Goal: Task Accomplishment & Management: Complete application form

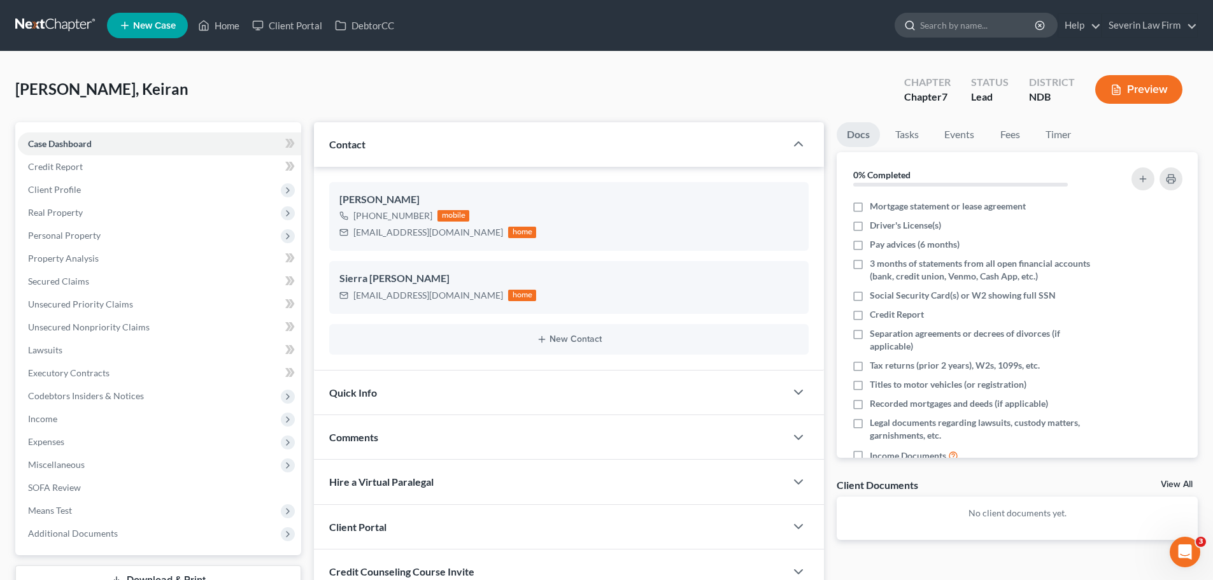
click at [956, 25] on input "search" at bounding box center [978, 25] width 117 height 24
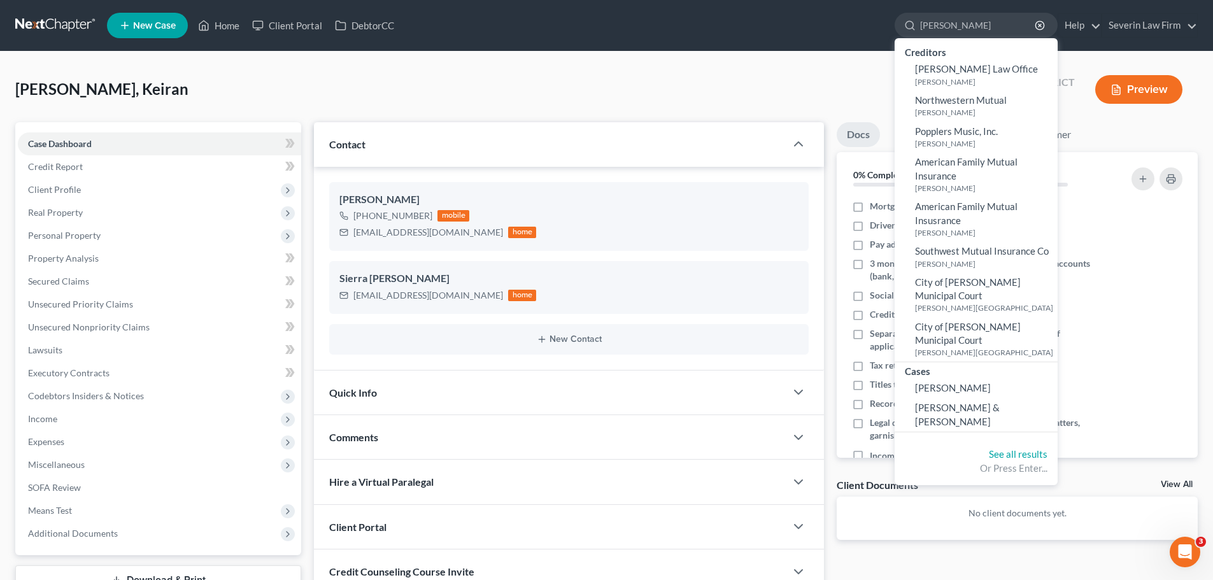
type input "[PERSON_NAME]"
click at [155, 23] on span "New Case" at bounding box center [154, 26] width 43 height 10
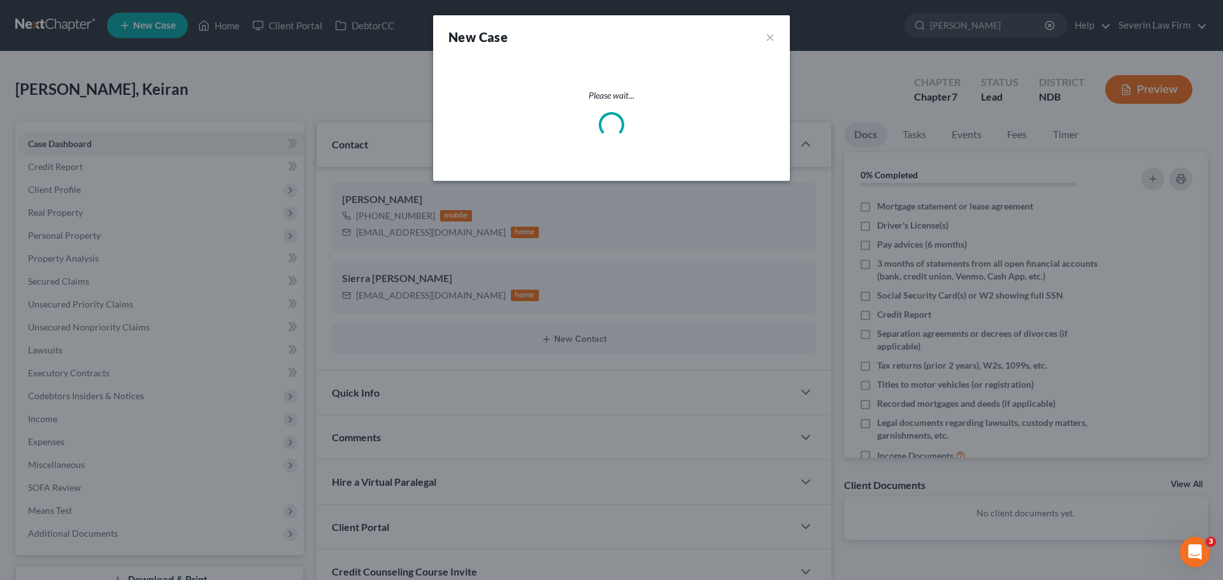
select select "60"
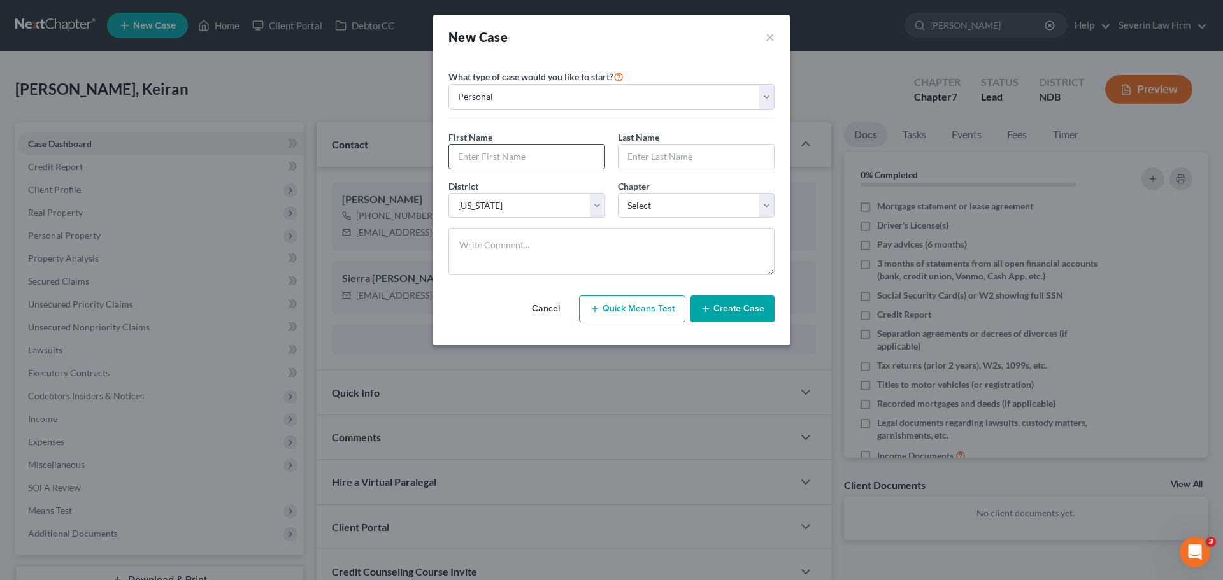
click at [510, 153] on input "text" at bounding box center [526, 157] width 155 height 24
type input "[PERSON_NAME]"
click at [666, 203] on select "Select 7 11 12 13" at bounding box center [696, 205] width 157 height 25
select select "0"
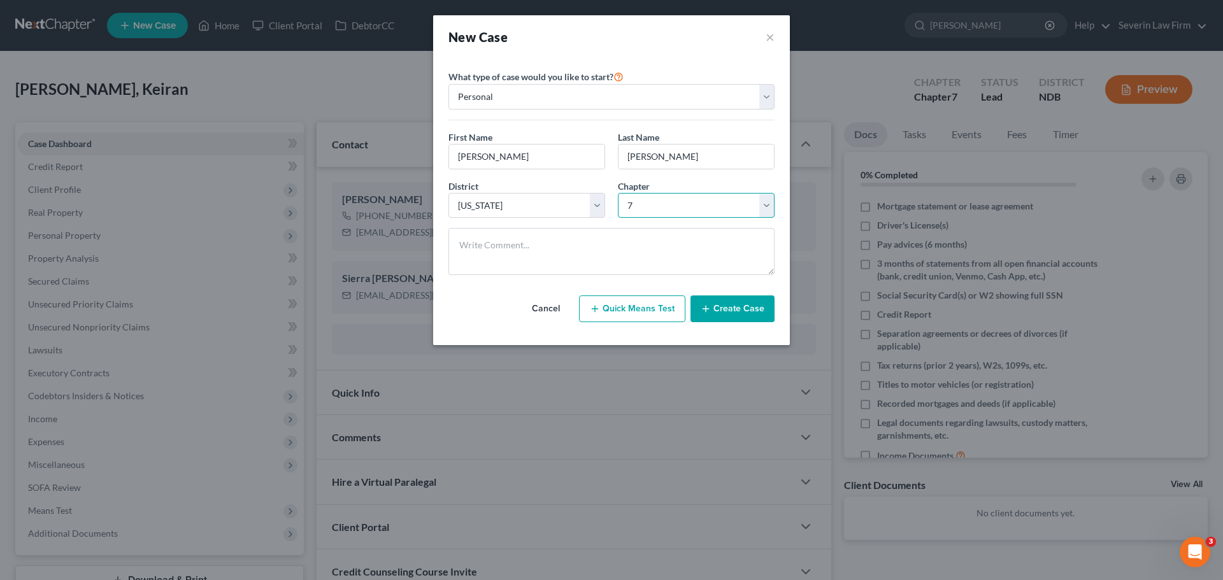
click at [618, 193] on select "Select 7 11 12 13" at bounding box center [696, 205] width 157 height 25
click at [719, 303] on button "Create Case" at bounding box center [732, 309] width 84 height 27
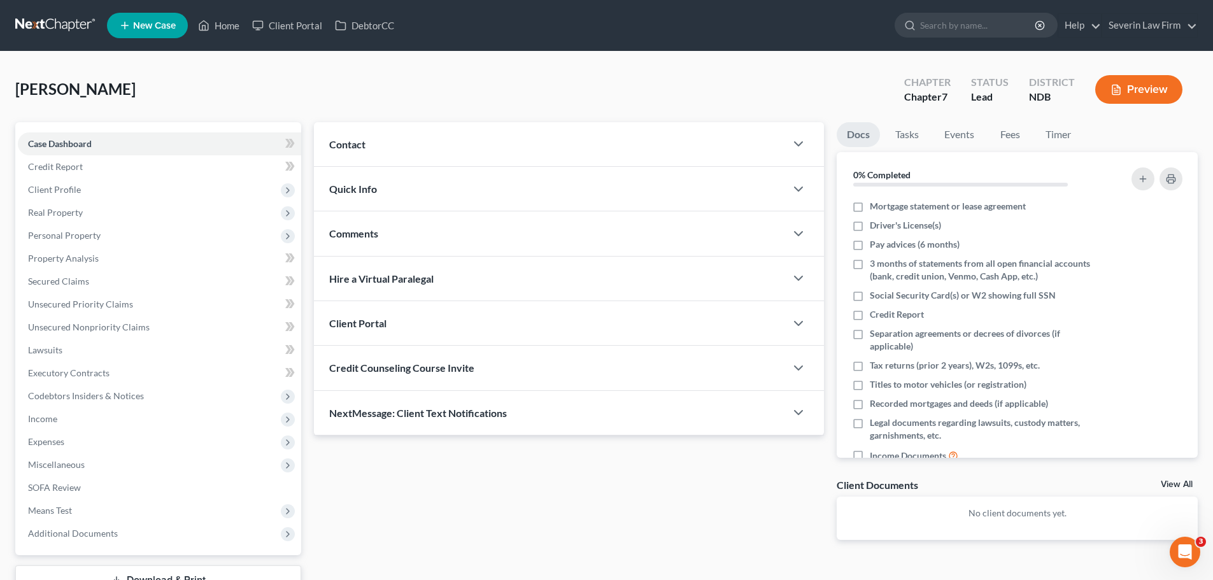
click at [697, 150] on div "Contact" at bounding box center [550, 144] width 472 height 44
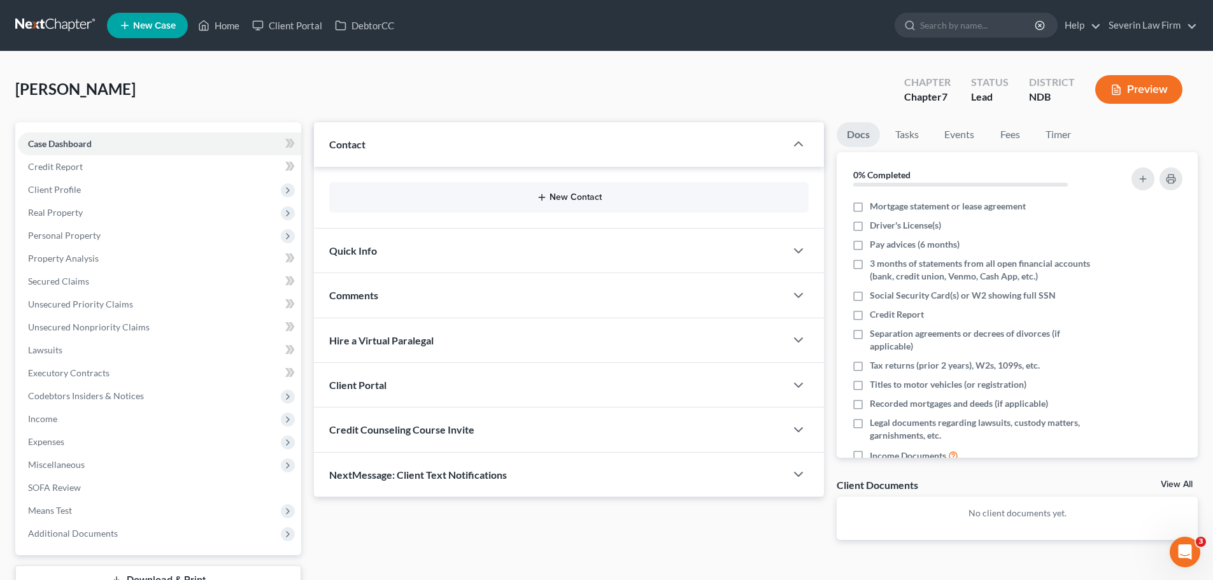
click at [536, 202] on button "New Contact" at bounding box center [569, 197] width 459 height 10
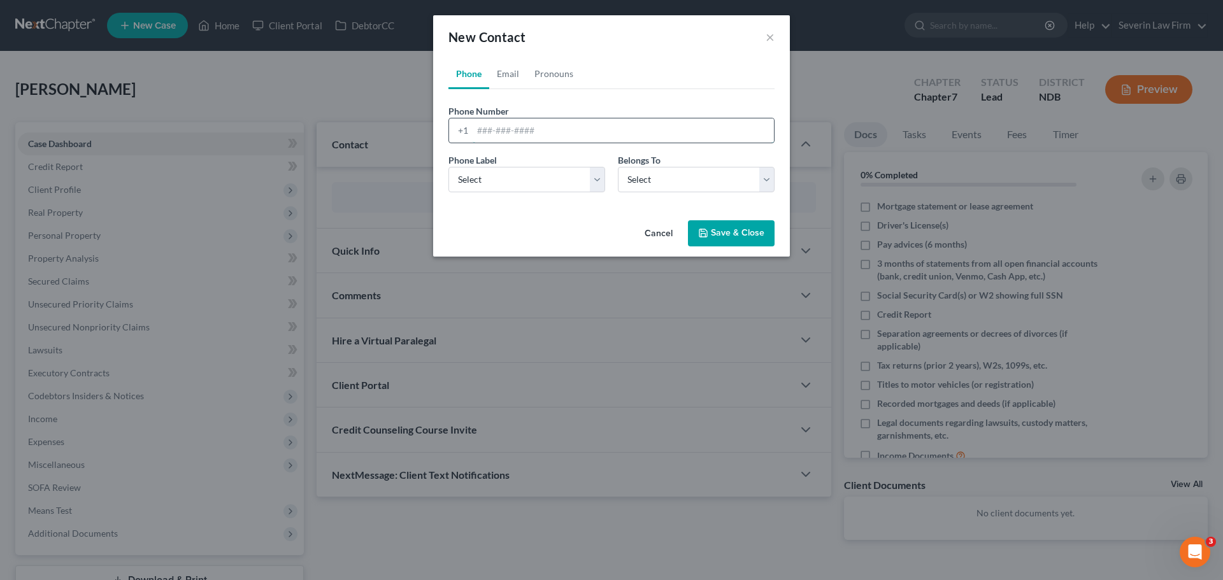
click at [497, 130] on input "tel" at bounding box center [623, 130] width 301 height 24
type input "[PHONE_NUMBER]"
click at [478, 172] on select "Select Mobile Home Work Other" at bounding box center [526, 179] width 157 height 25
select select "0"
click at [448, 167] on select "Select Mobile Home Work Other" at bounding box center [526, 179] width 157 height 25
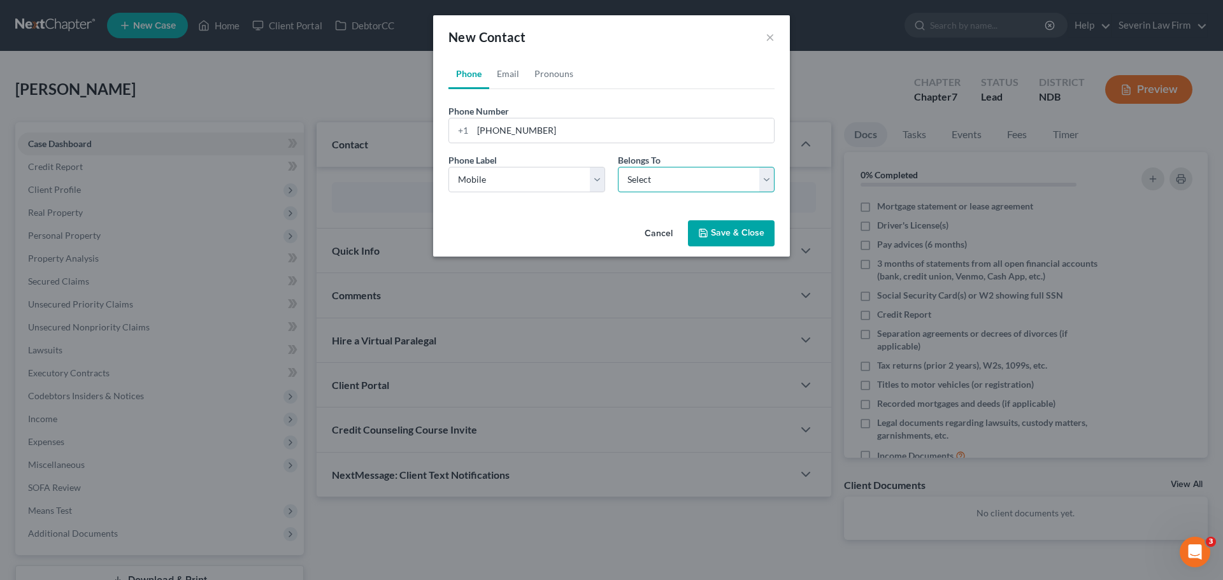
click at [637, 173] on select "Select Client Other" at bounding box center [696, 179] width 157 height 25
select select "0"
click at [618, 167] on select "Select Client Other" at bounding box center [696, 179] width 157 height 25
click at [511, 77] on link "Email" at bounding box center [508, 74] width 38 height 31
click at [604, 128] on input "email" at bounding box center [623, 130] width 301 height 24
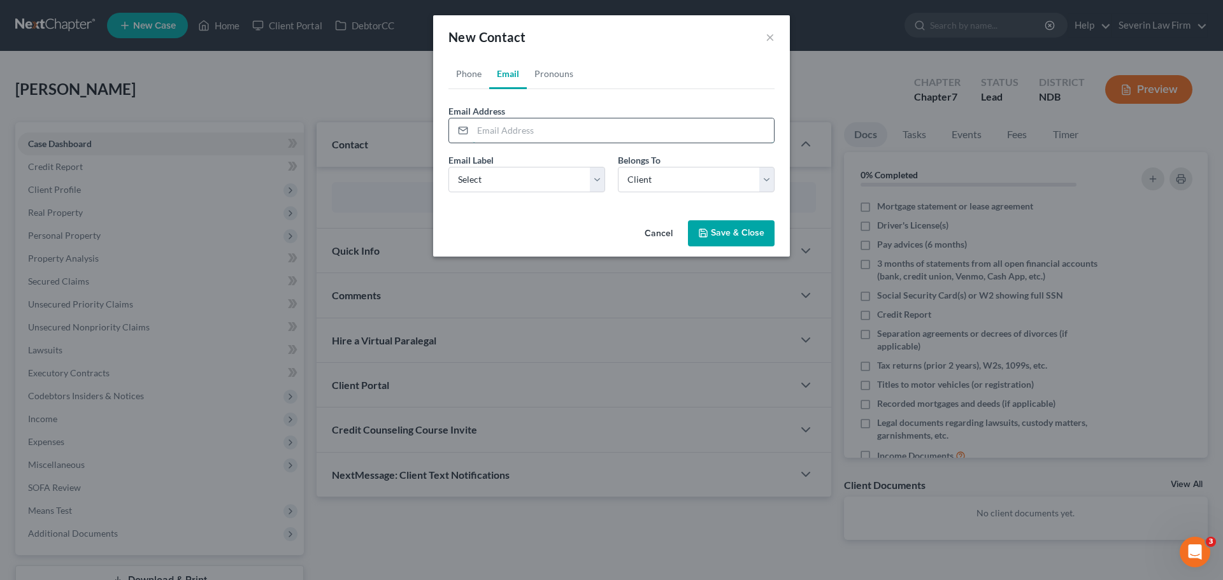
paste input "[EMAIL_ADDRESS][DOMAIN_NAME]"
type input "[EMAIL_ADDRESS][DOMAIN_NAME]"
click at [572, 178] on select "Select Home Work Other" at bounding box center [526, 179] width 157 height 25
select select "0"
click at [448, 167] on select "Select Home Work Other" at bounding box center [526, 179] width 157 height 25
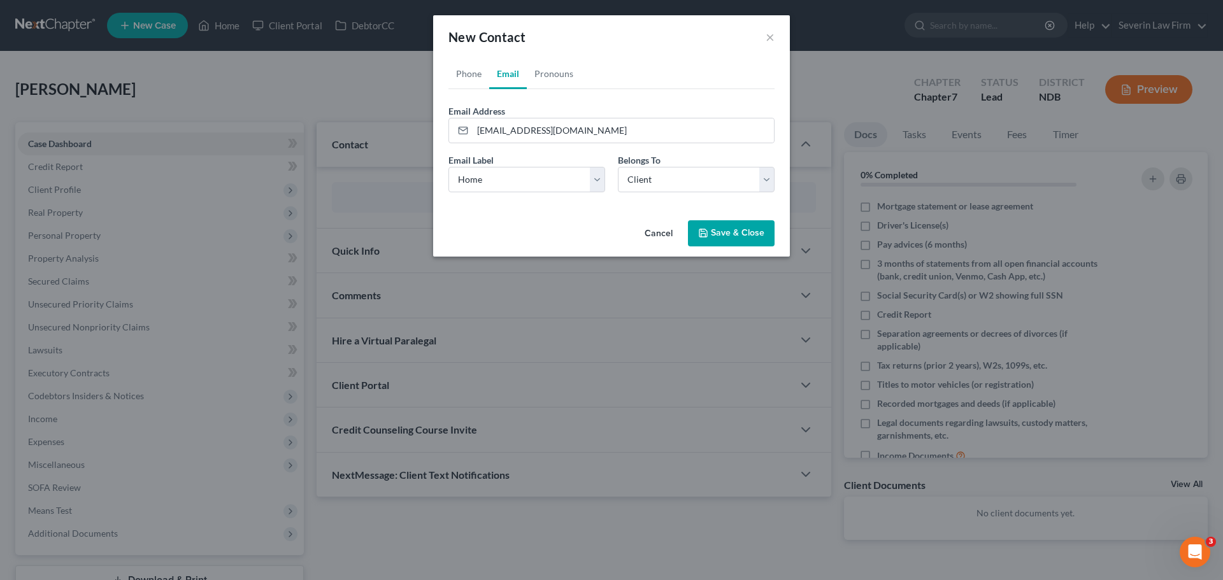
click at [722, 231] on button "Save & Close" at bounding box center [731, 233] width 87 height 27
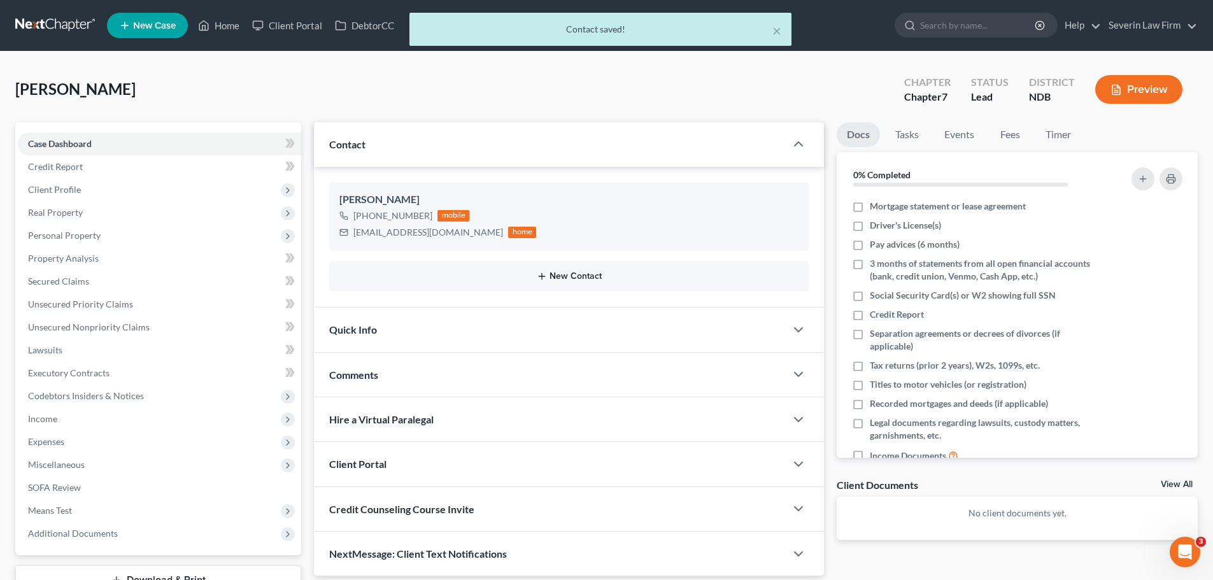
click at [570, 273] on button "New Contact" at bounding box center [569, 276] width 459 height 10
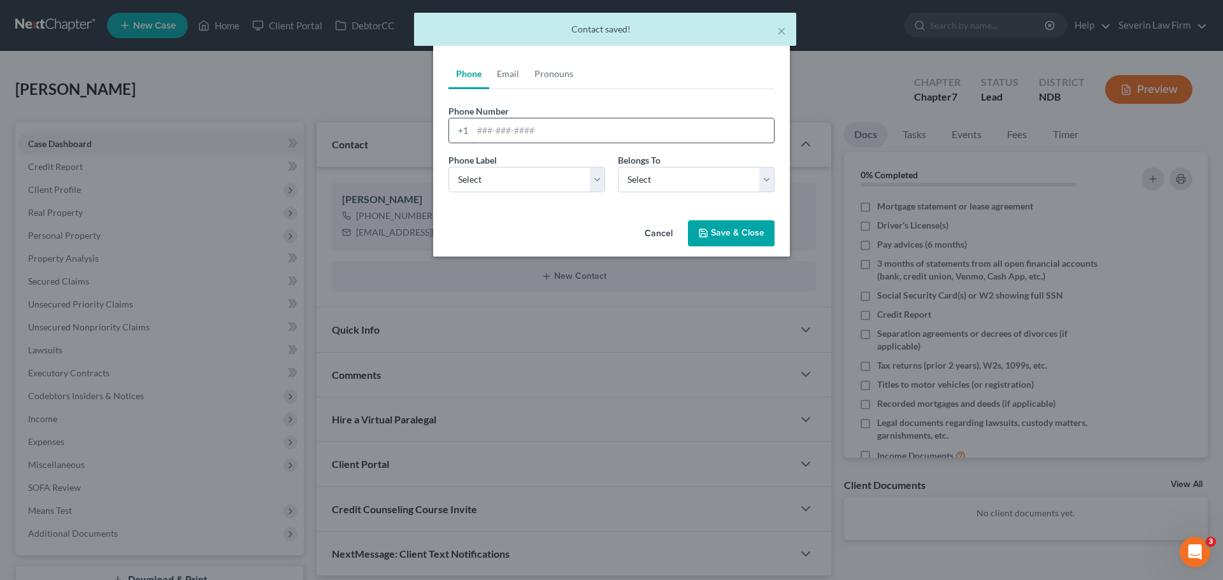
click at [504, 128] on input "tel" at bounding box center [623, 130] width 301 height 24
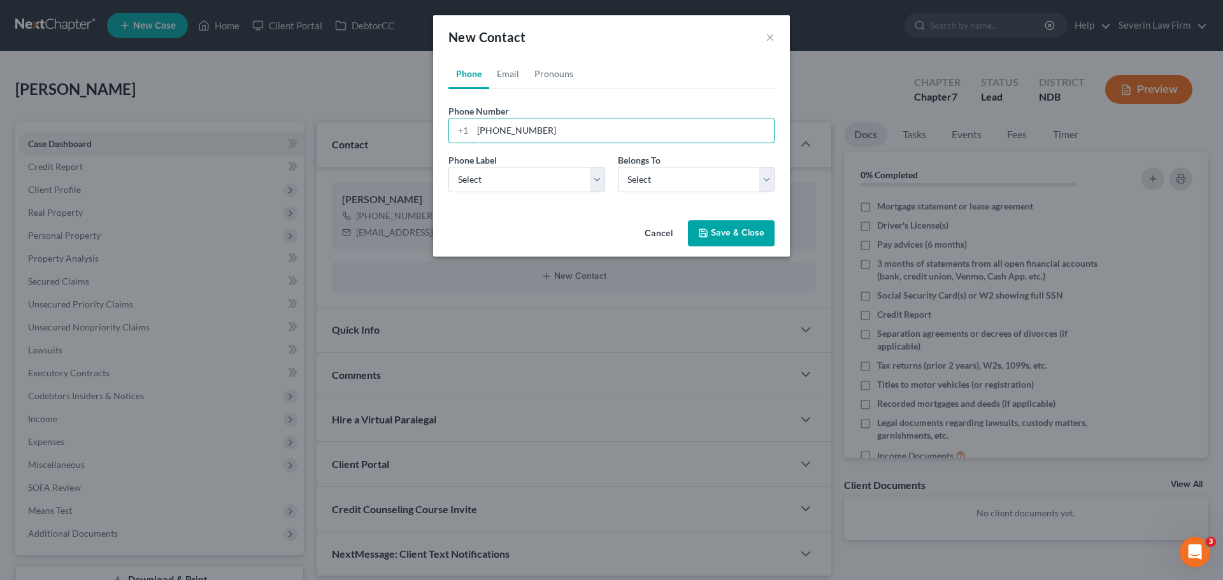
type input "[PHONE_NUMBER]"
select select "0"
select select "1"
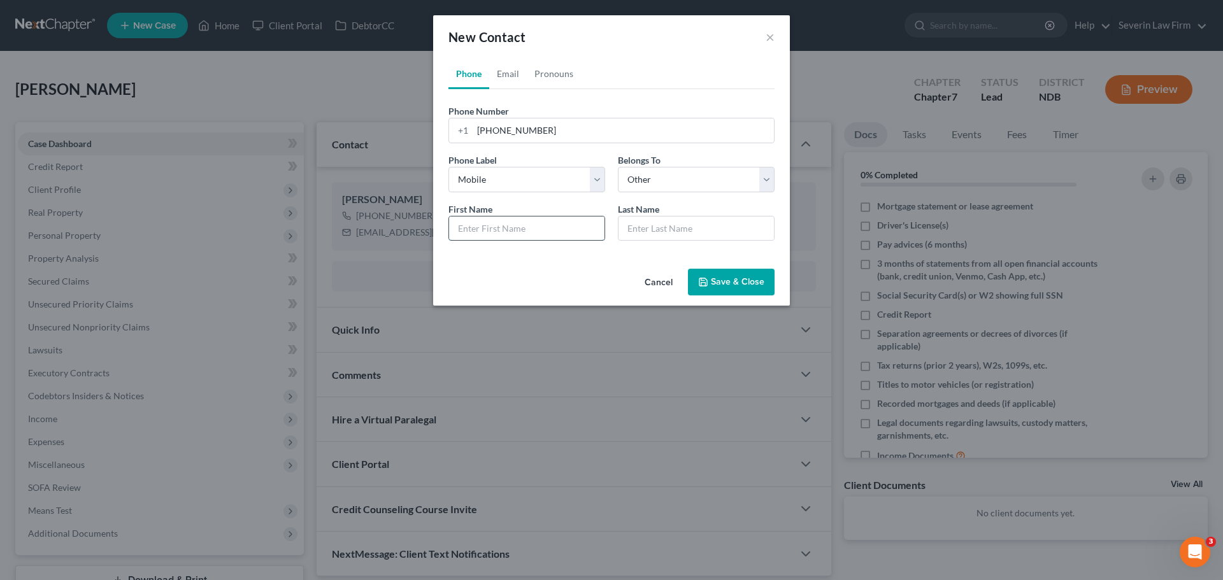
click at [587, 226] on input "text" at bounding box center [526, 229] width 155 height 24
type input "[PERSON_NAME]"
type input "Mu"
type input "Mur"
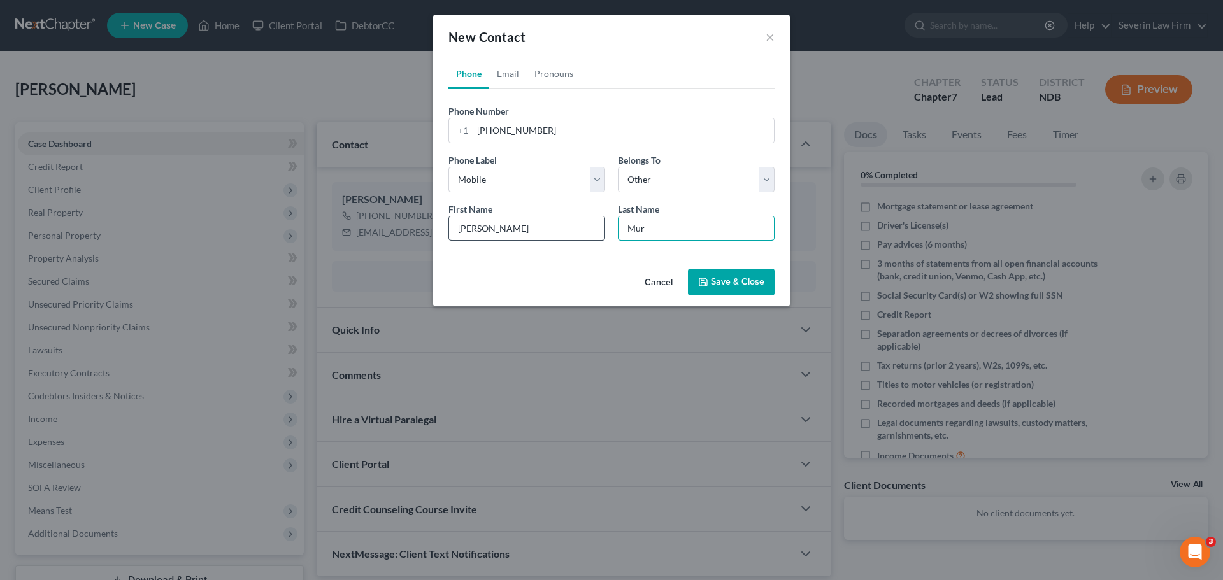
type input "Mur"
type input "Murp"
type input "Murph"
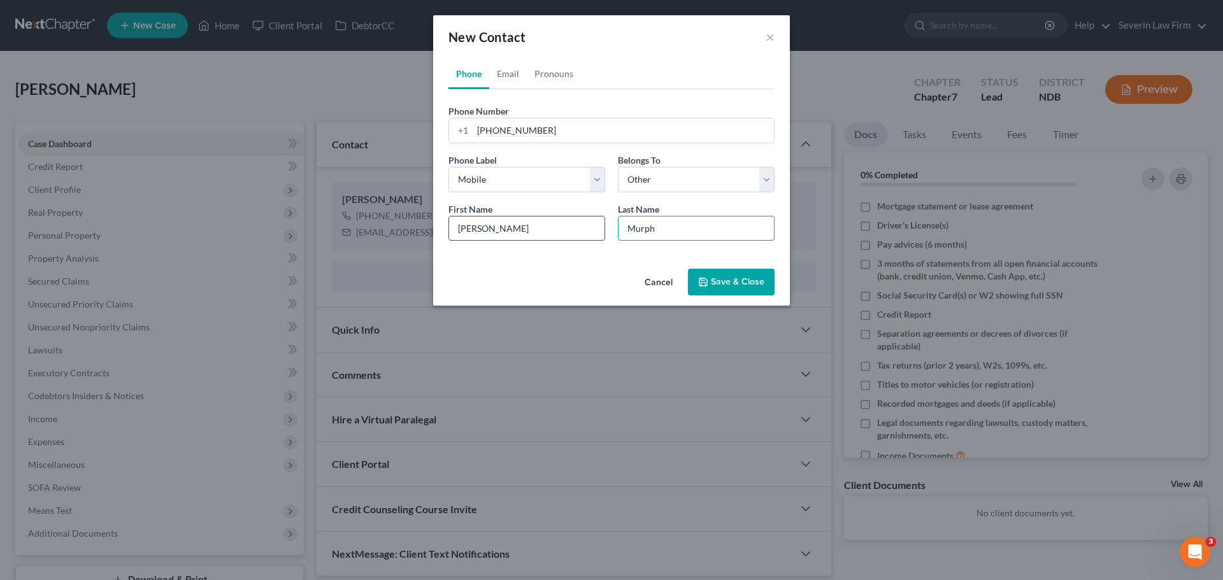
type input "[PERSON_NAME]"
click at [504, 78] on link "Email" at bounding box center [508, 74] width 38 height 31
drag, startPoint x: 624, startPoint y: 132, endPoint x: 623, endPoint y: 142, distance: 9.6
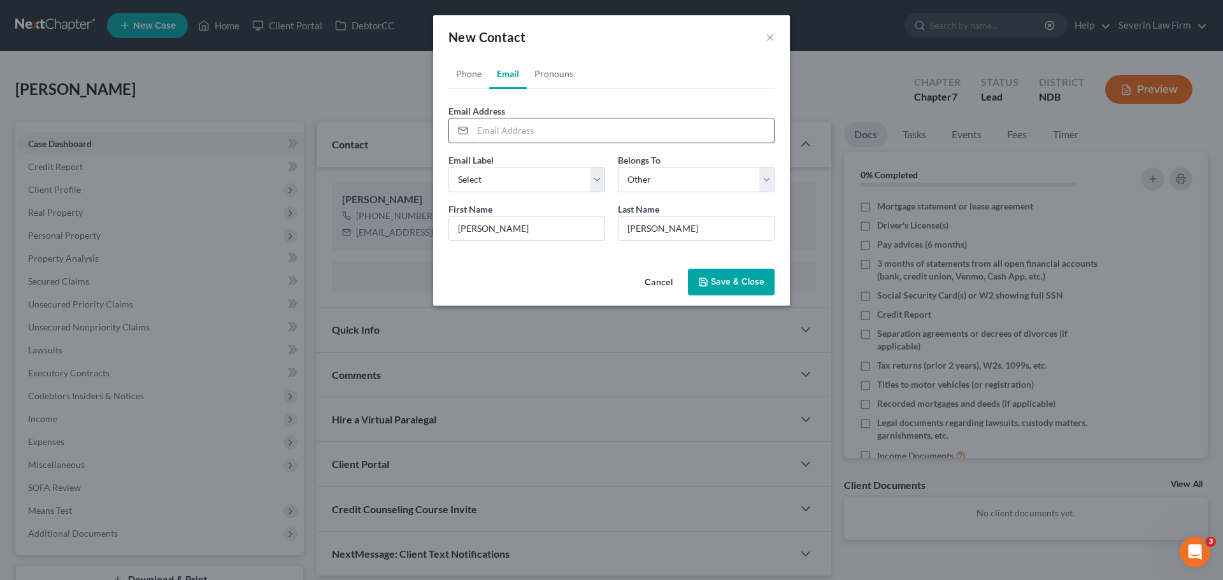
click at [624, 132] on input "email" at bounding box center [623, 130] width 301 height 24
paste input "[PERSON_NAME][EMAIL_ADDRESS][PERSON_NAME][DOMAIN_NAME]"
type input "[PERSON_NAME][EMAIL_ADDRESS][PERSON_NAME][DOMAIN_NAME]"
click at [554, 179] on select "Select Home Work Other" at bounding box center [526, 179] width 157 height 25
select select "0"
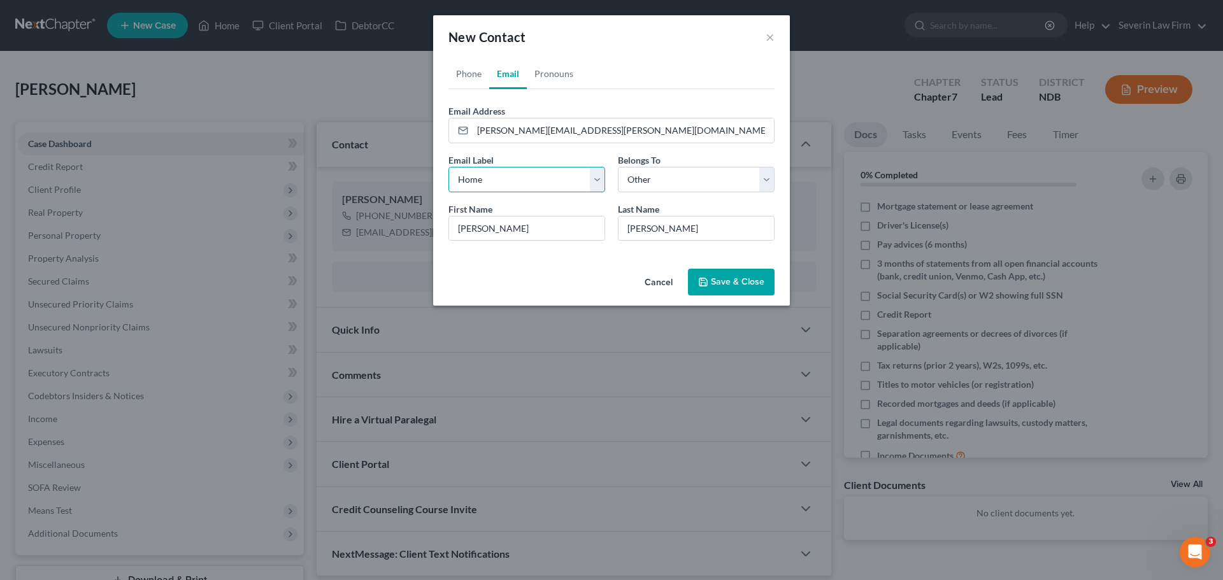
click at [448, 167] on select "Select Home Work Other" at bounding box center [526, 179] width 157 height 25
click at [669, 179] on select "Select Client Other" at bounding box center [696, 179] width 157 height 25
click at [618, 167] on select "Select Client Other" at bounding box center [696, 179] width 157 height 25
click at [724, 284] on button "Save & Close" at bounding box center [731, 282] width 87 height 27
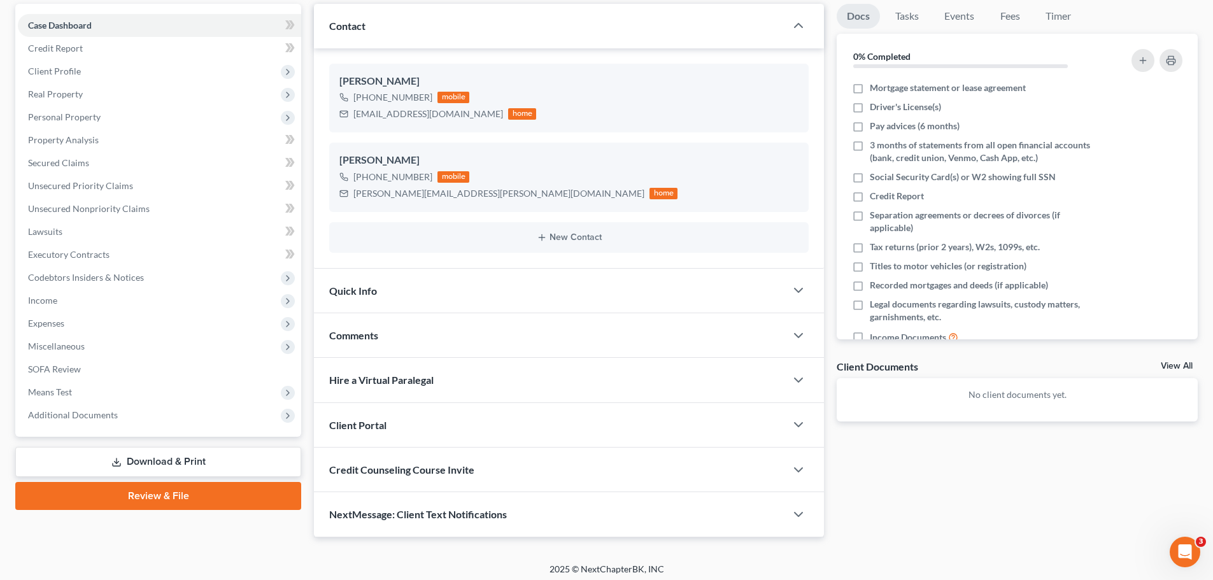
scroll to position [124, 0]
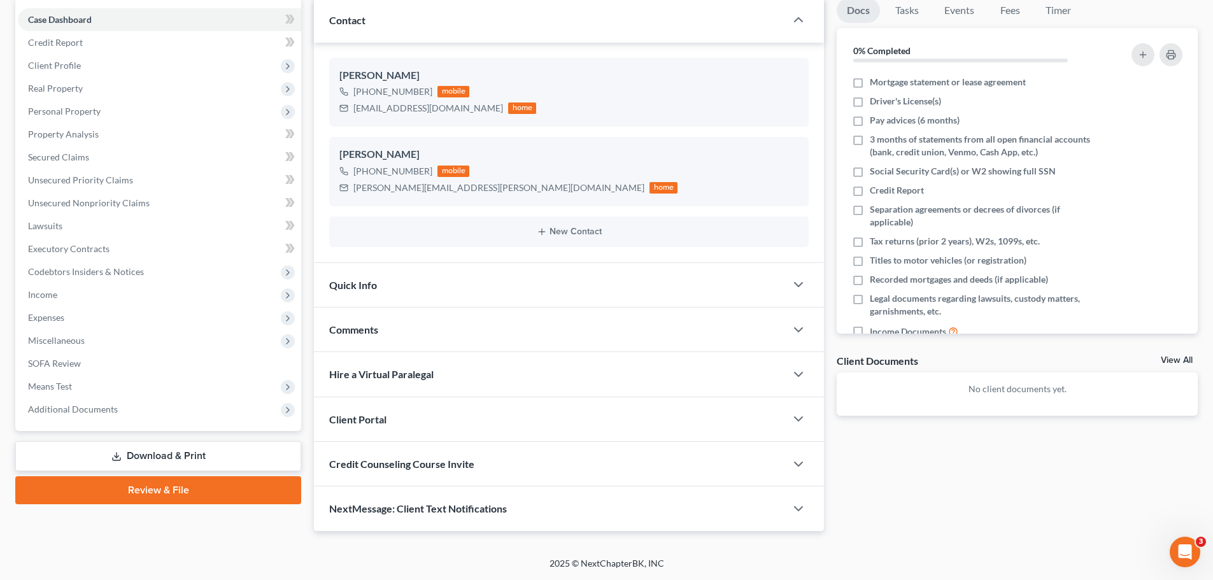
click at [624, 418] on div "Client Portal" at bounding box center [550, 419] width 472 height 44
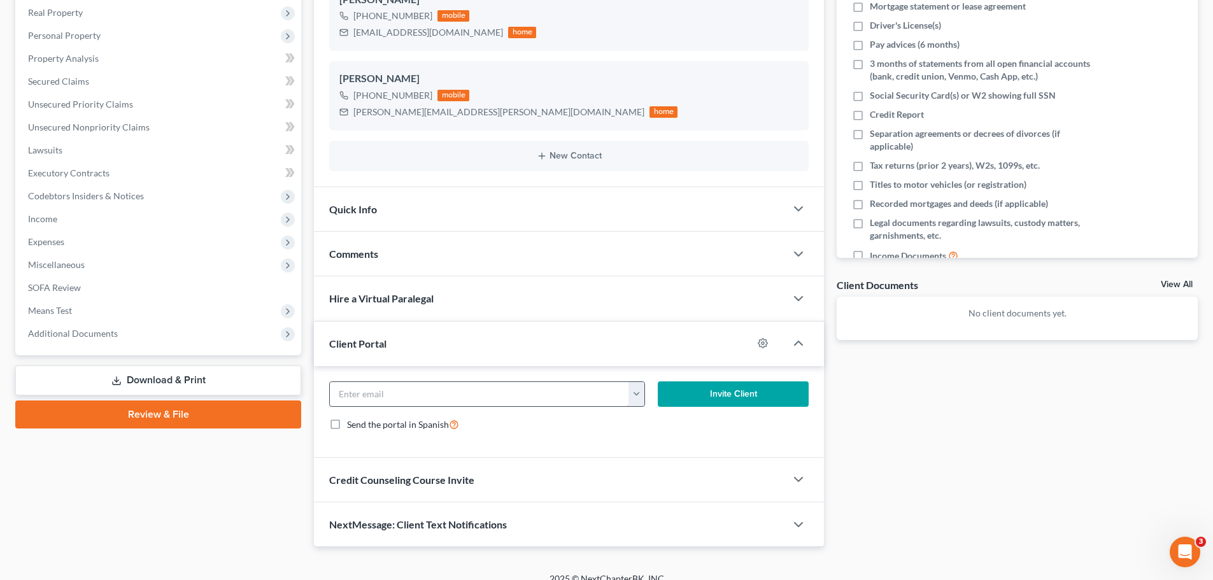
scroll to position [215, 0]
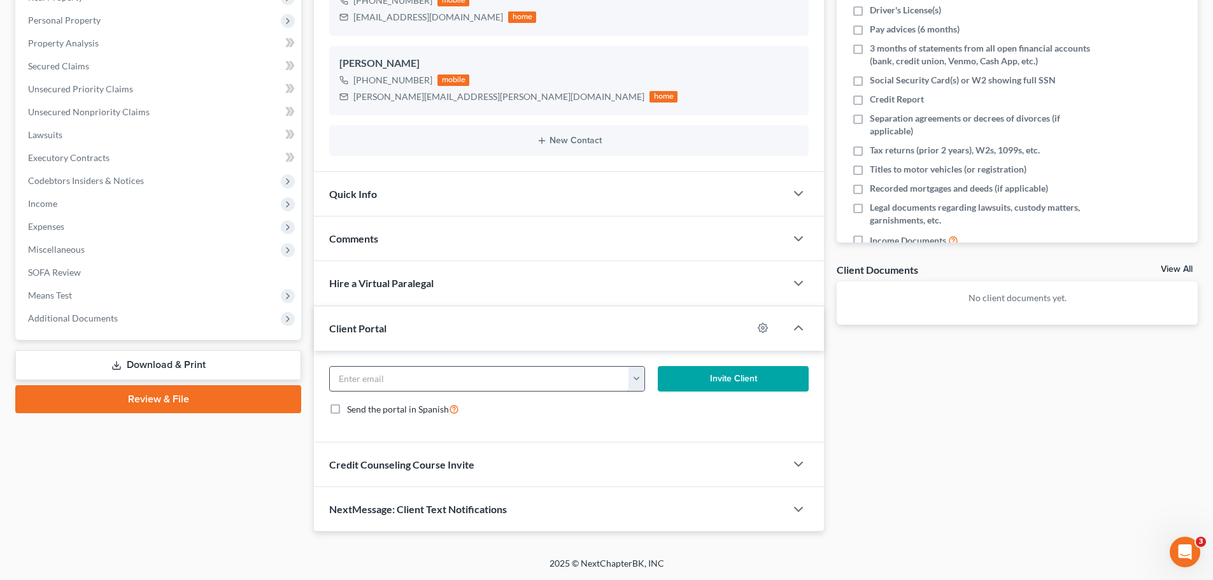
click at [441, 369] on input "email" at bounding box center [479, 379] width 299 height 24
paste input "[EMAIL_ADDRESS][DOMAIN_NAME]"
type input "[EMAIL_ADDRESS][DOMAIN_NAME]"
click at [732, 378] on button "Invite Client" at bounding box center [734, 378] width 152 height 25
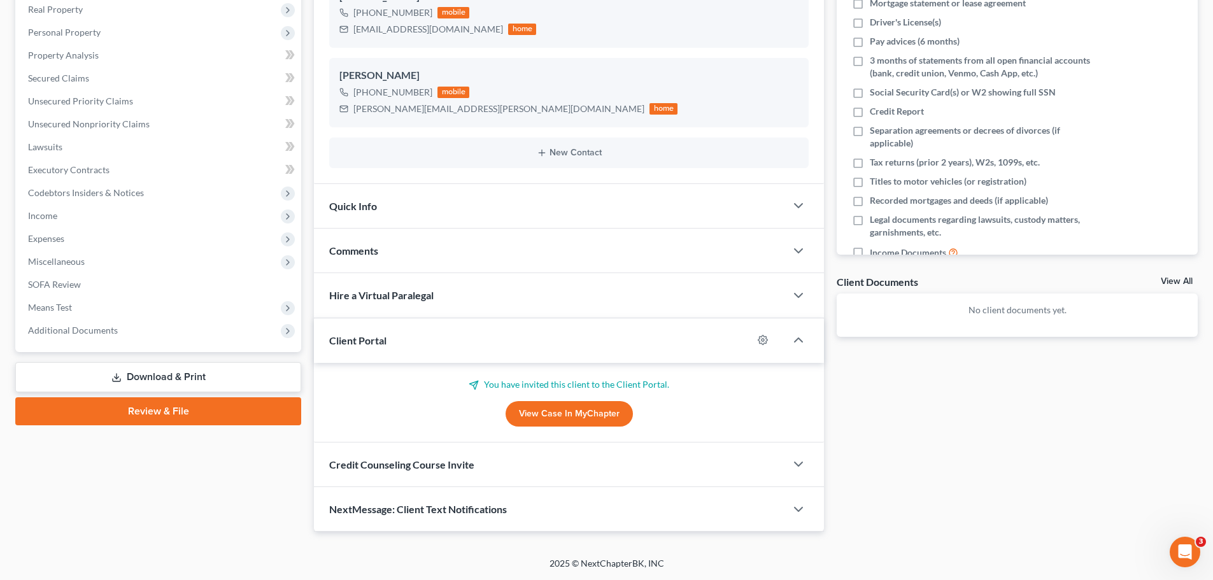
scroll to position [203, 0]
